Goal: Information Seeking & Learning: Learn about a topic

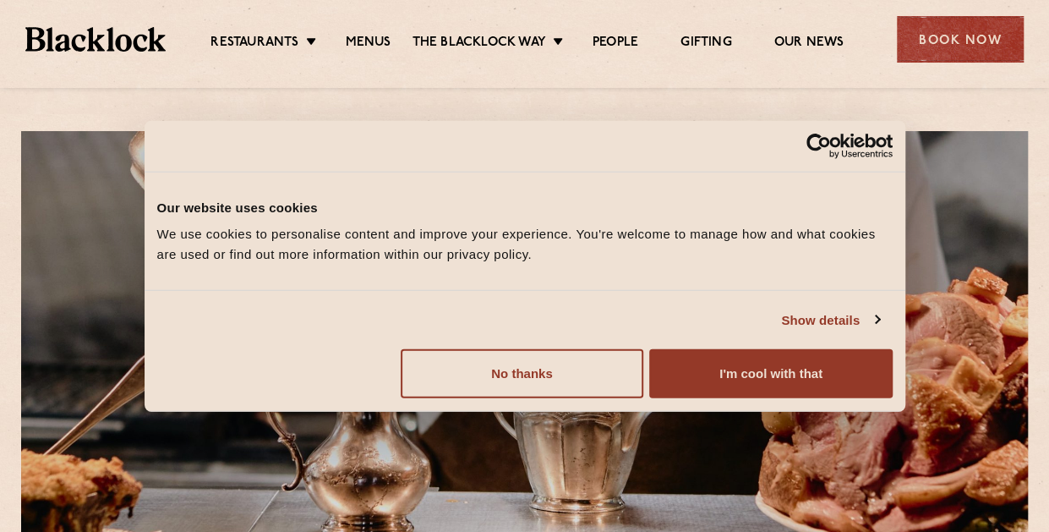
drag, startPoint x: 797, startPoint y: 381, endPoint x: 519, endPoint y: 93, distance: 399.5
click at [795, 381] on button "I'm cool with that" at bounding box center [770, 373] width 243 height 49
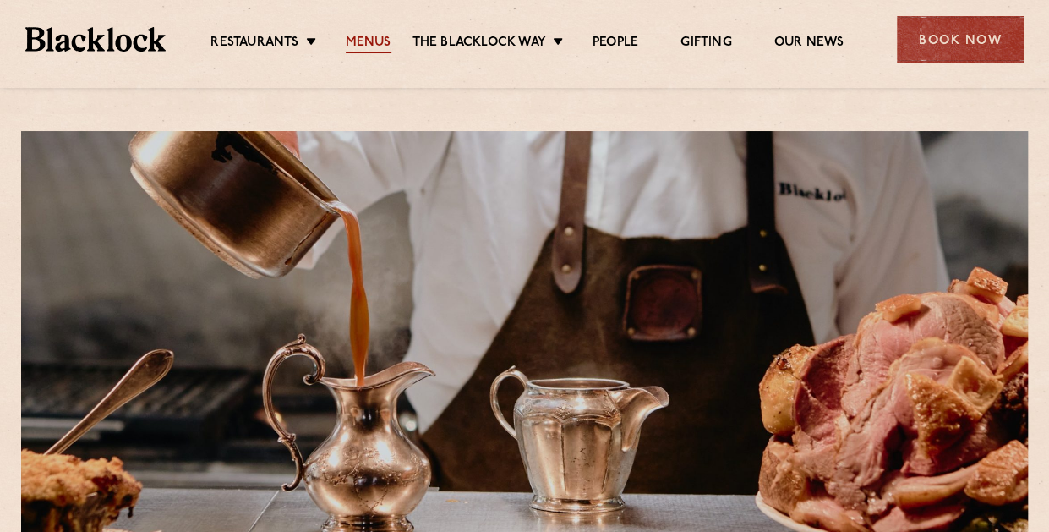
click at [360, 46] on link "Menus" at bounding box center [369, 44] width 46 height 19
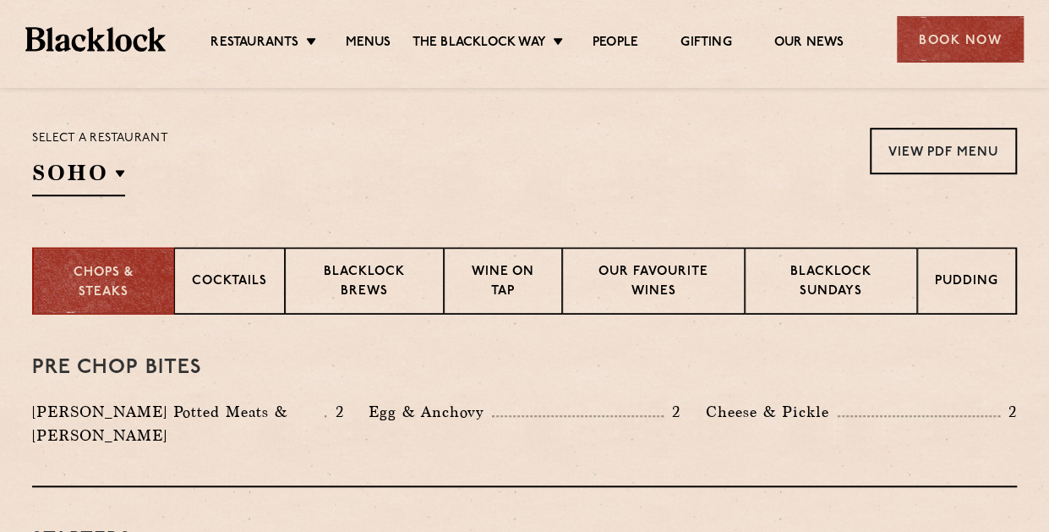
scroll to position [507, 0]
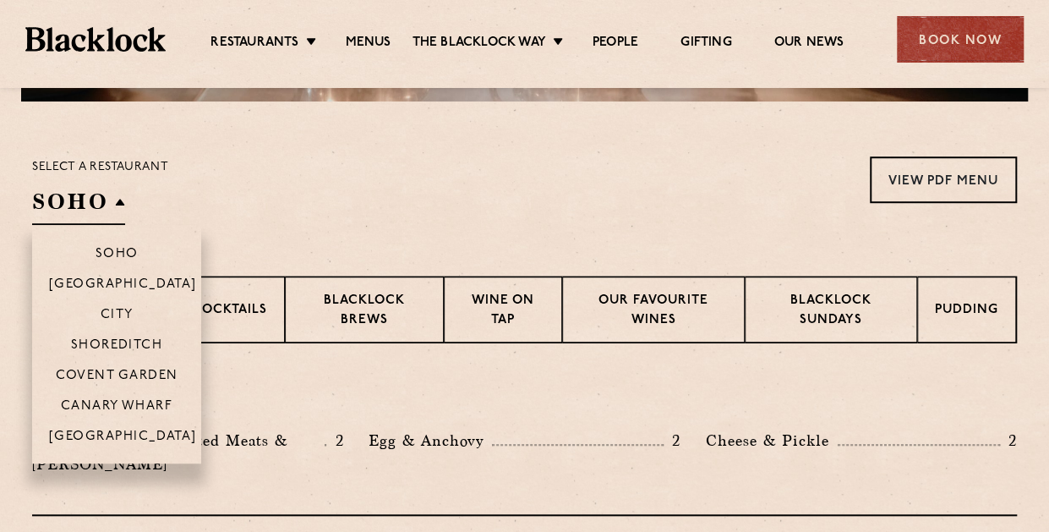
click at [112, 187] on h2 "SOHO" at bounding box center [78, 206] width 93 height 38
click at [115, 310] on p "City" at bounding box center [117, 316] width 33 height 17
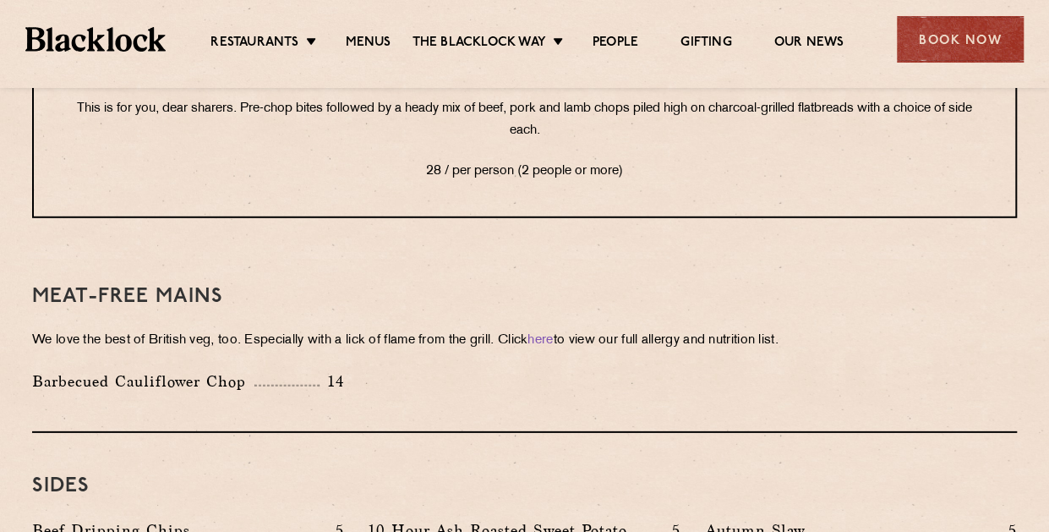
scroll to position [2368, 0]
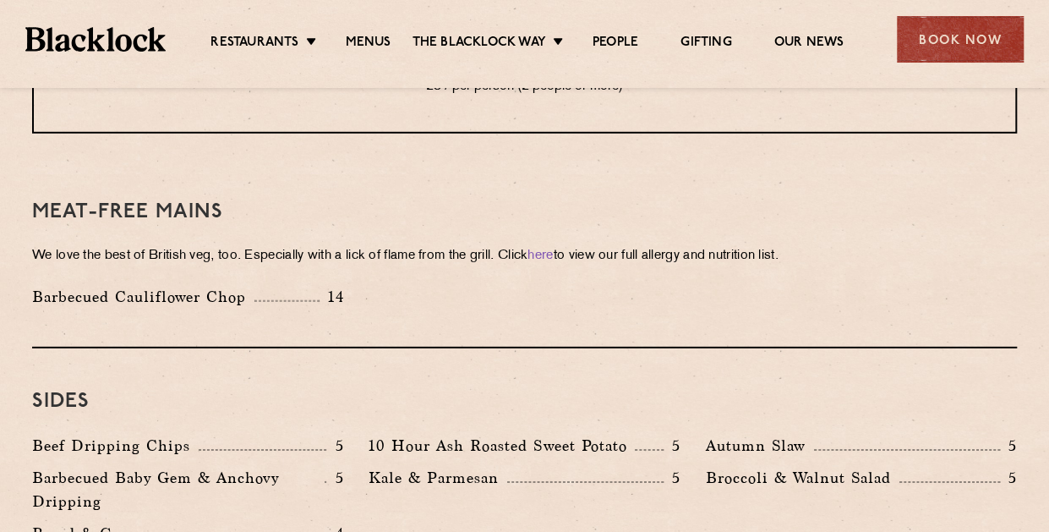
click at [396, 271] on div "Meat-Free mains We love the best of British veg, too. Especially with a lick of…" at bounding box center [524, 253] width 985 height 189
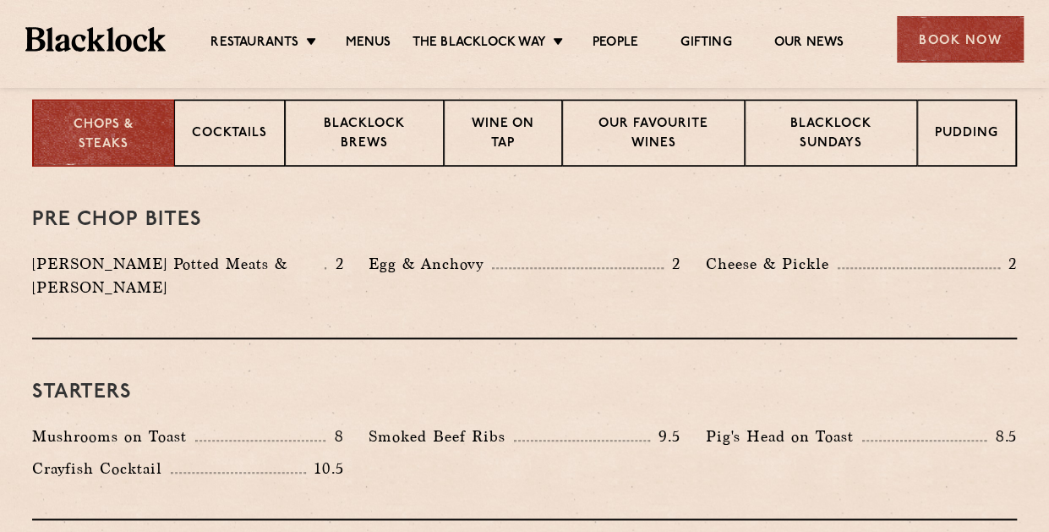
scroll to position [254, 0]
